Goal: Navigation & Orientation: Find specific page/section

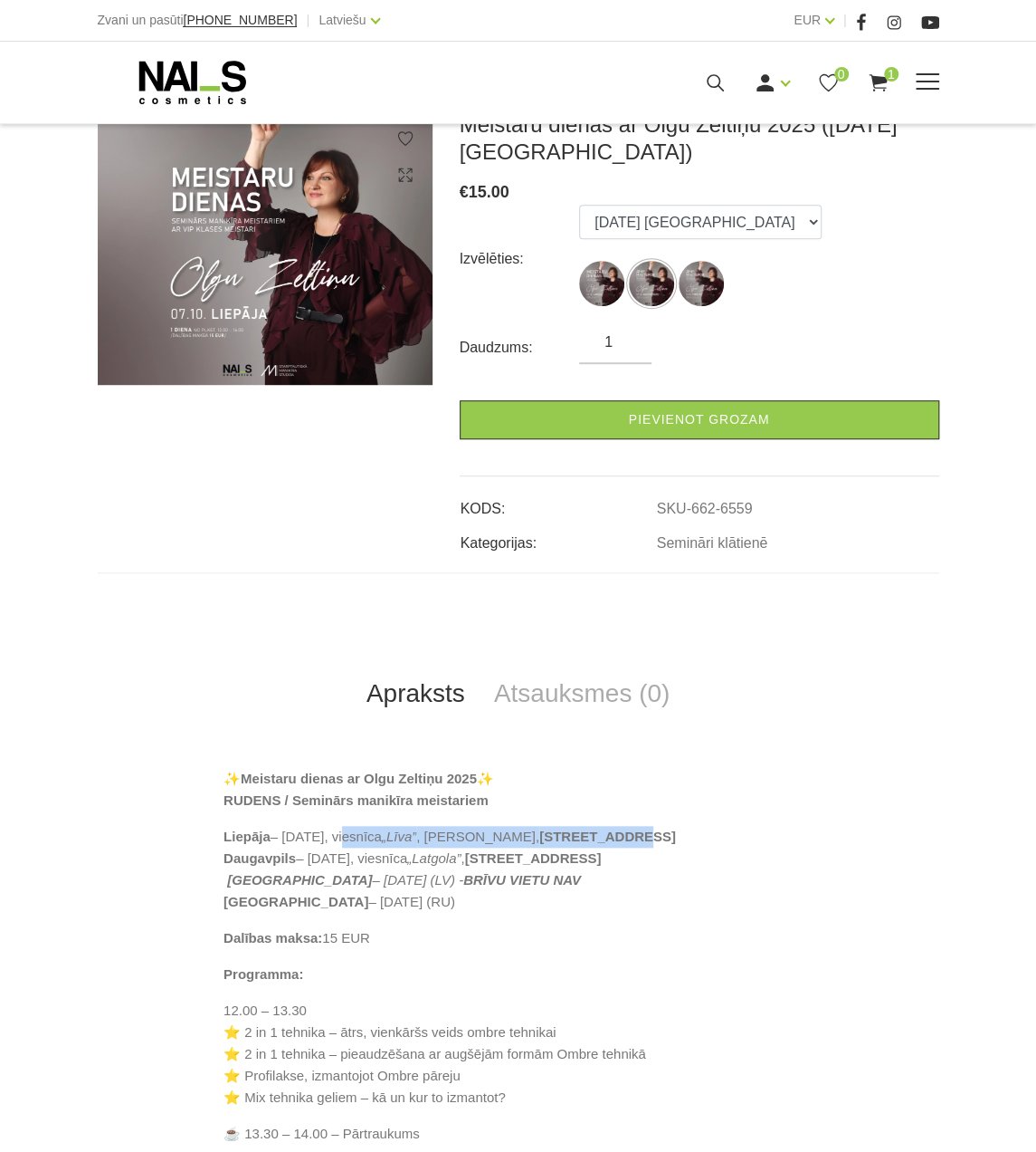
scroll to position [271, 0]
click at [153, 79] on use at bounding box center [192, 82] width 107 height 44
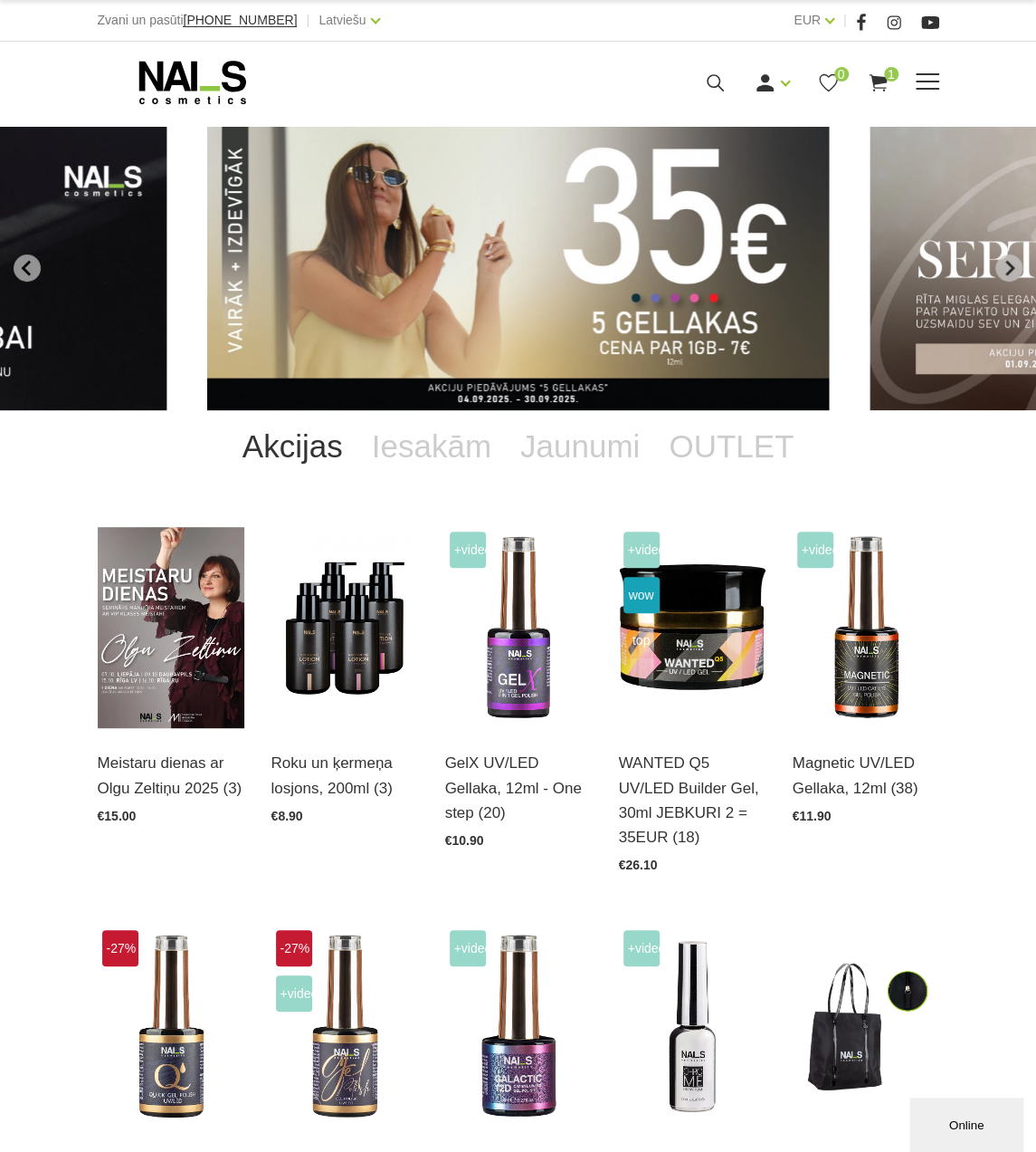
click at [934, 81] on span at bounding box center [927, 81] width 23 height 2
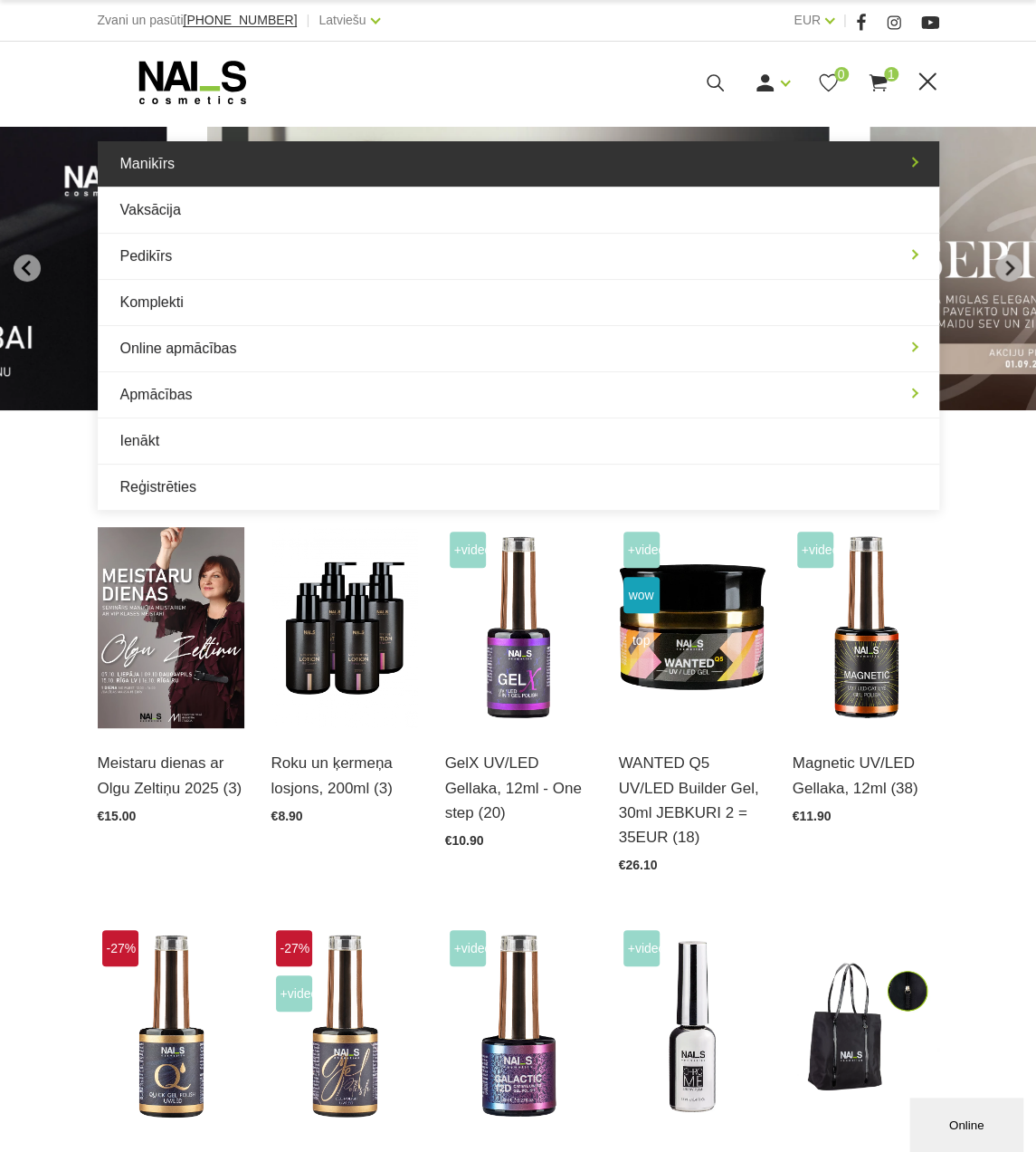
click at [306, 166] on link "Manikīrs" at bounding box center [519, 164] width 842 height 46
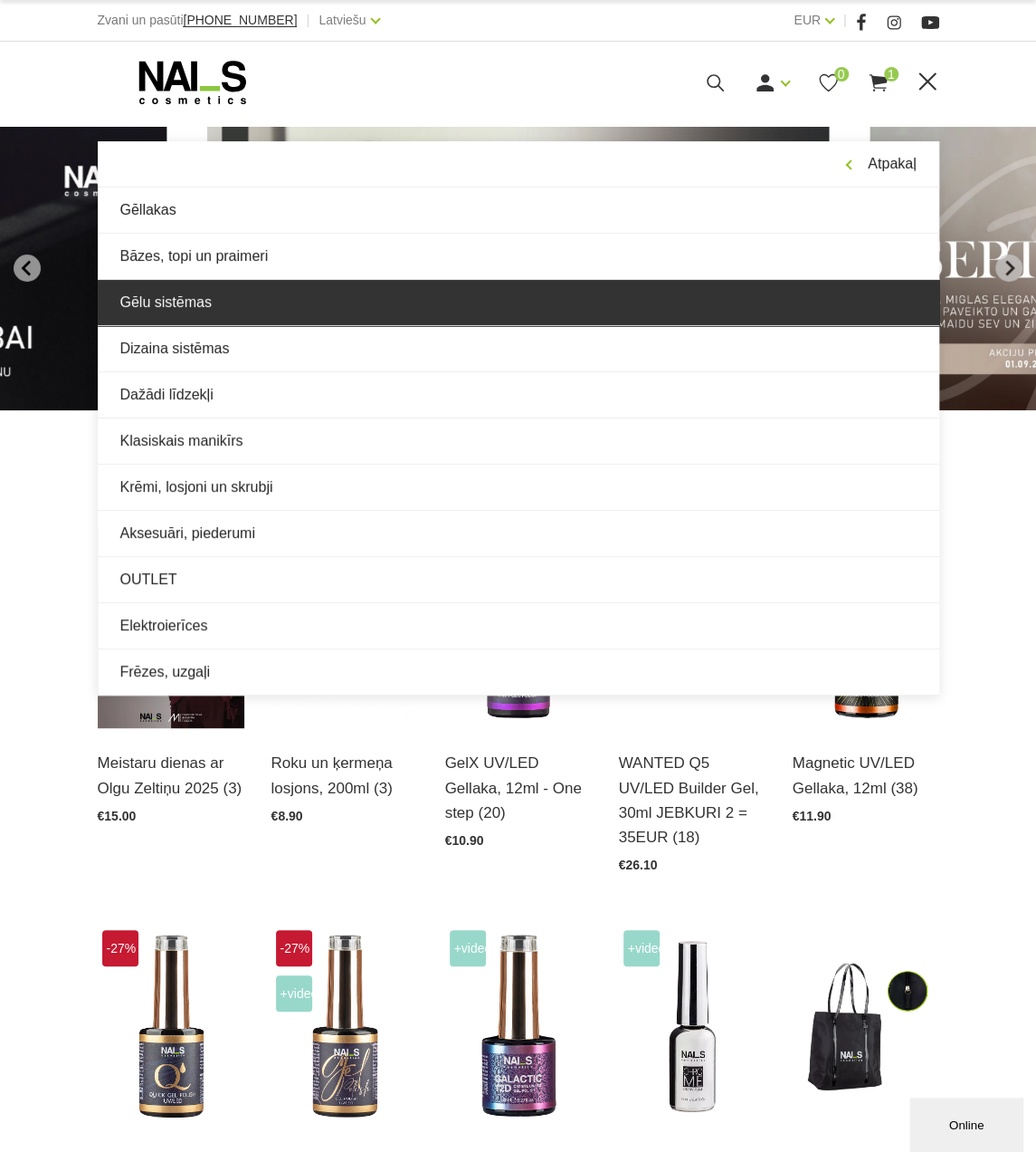
click at [232, 289] on link "Gēlu sistēmas" at bounding box center [519, 302] width 842 height 46
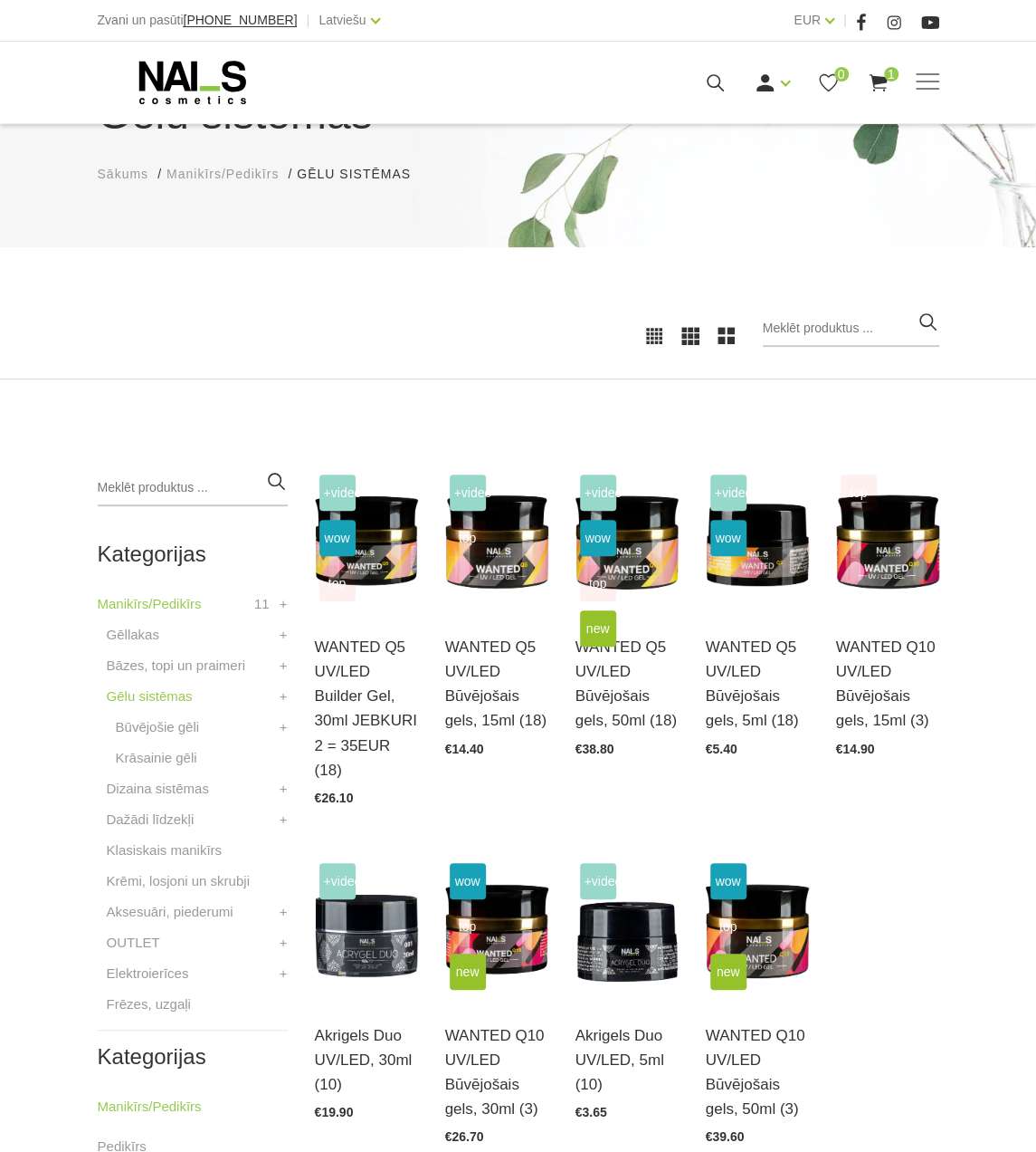
scroll to position [181, 0]
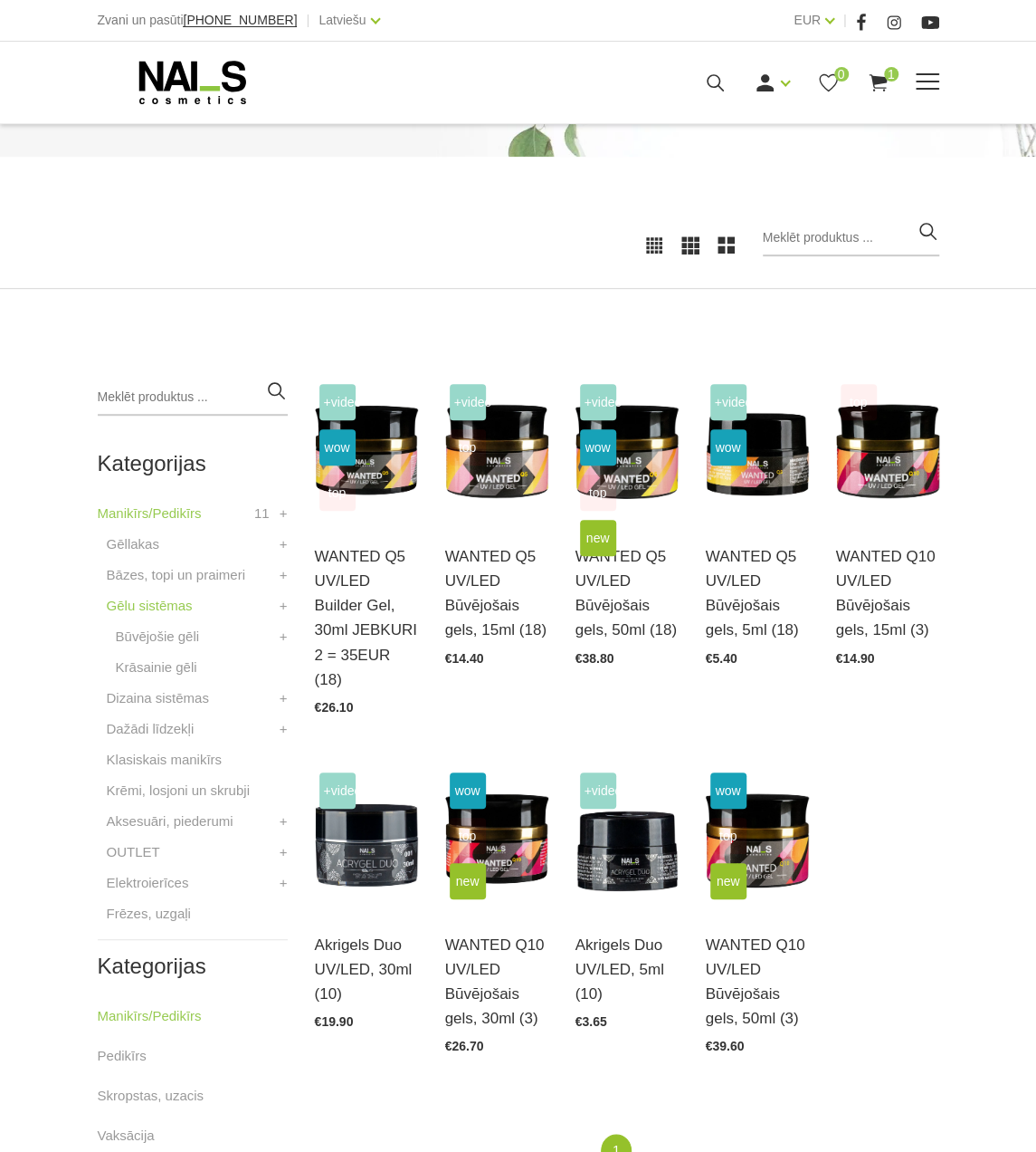
click at [188, 68] on icon at bounding box center [193, 82] width 190 height 46
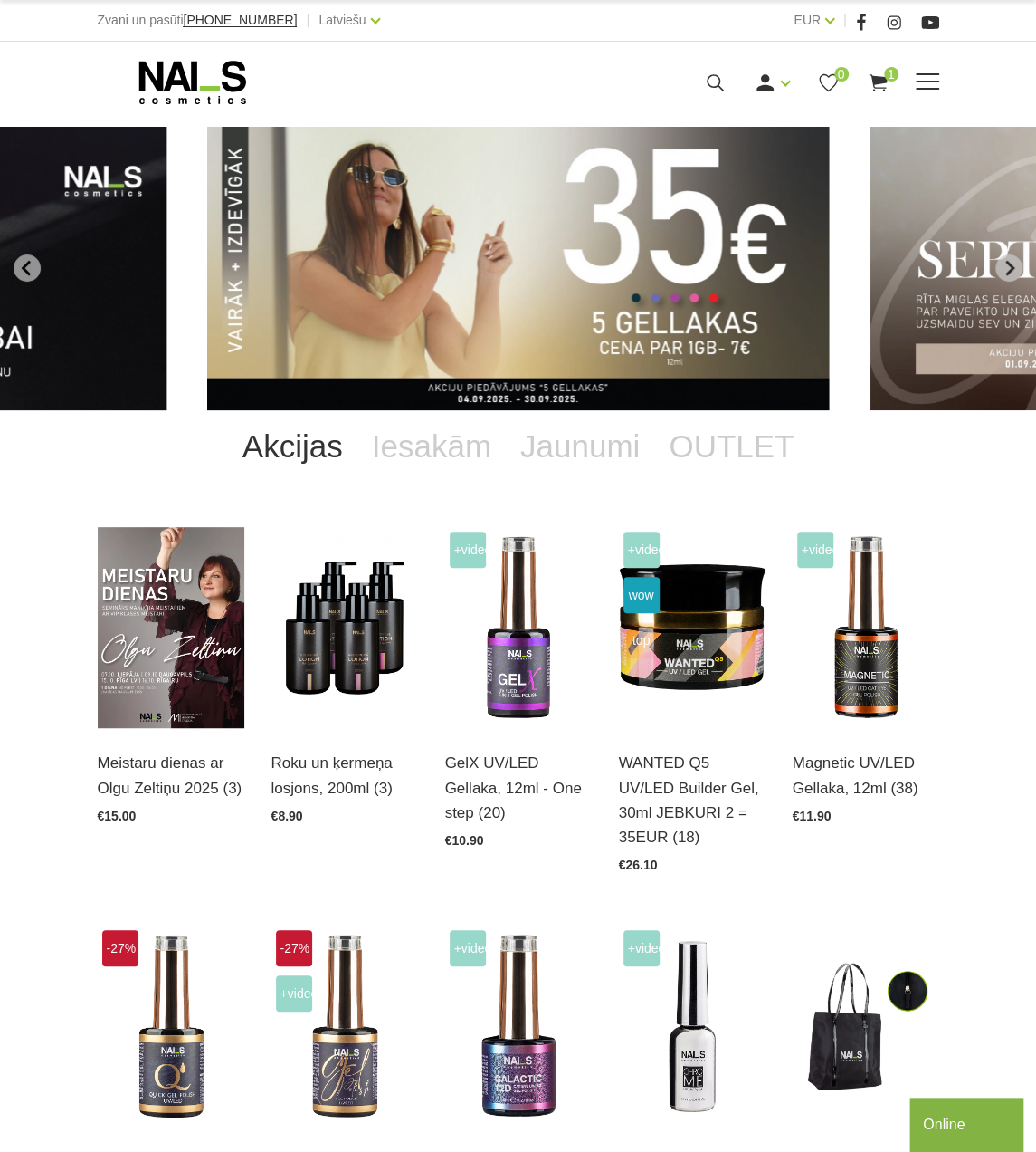
click at [184, 76] on use at bounding box center [192, 82] width 107 height 44
